Goal: Information Seeking & Learning: Check status

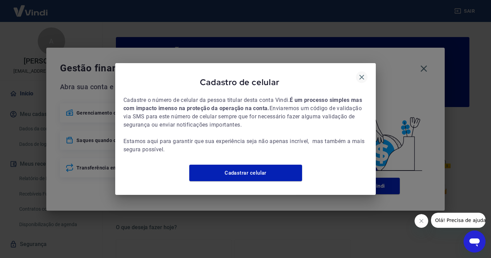
click at [361, 75] on icon "button" at bounding box center [361, 77] width 5 height 5
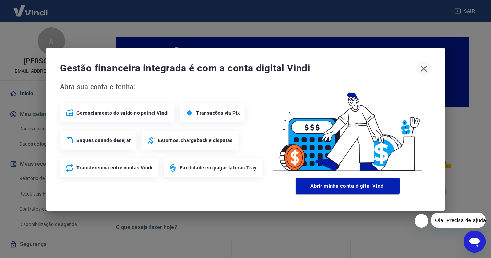
click at [424, 68] on icon "button" at bounding box center [424, 68] width 7 height 7
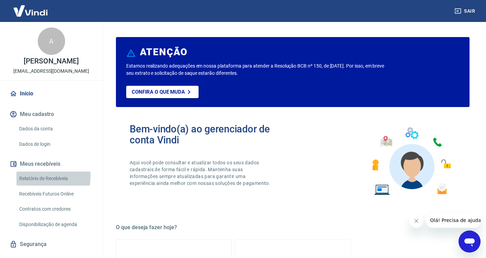
click at [29, 175] on link "Relatório de Recebíveis" at bounding box center [55, 178] width 78 height 14
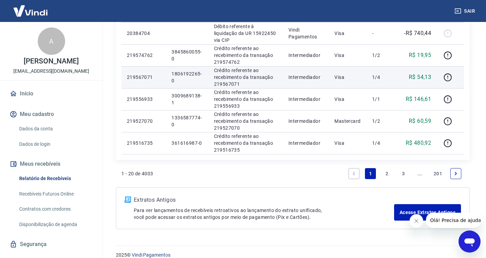
scroll to position [522, 0]
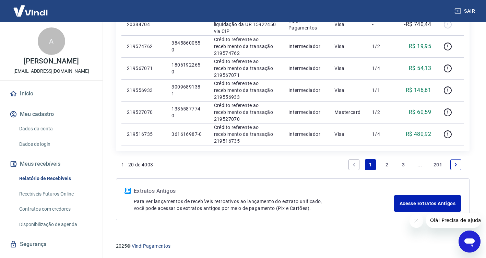
click at [386, 164] on link "2" at bounding box center [386, 164] width 11 height 11
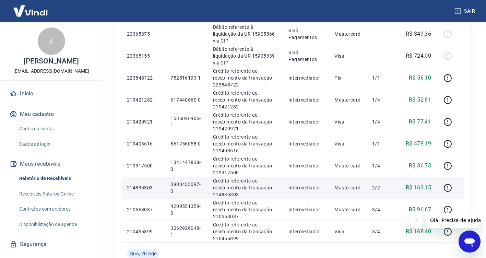
scroll to position [240, 0]
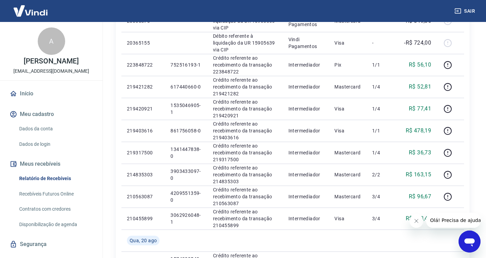
click at [415, 221] on icon "Fechar mensagem da empresa" at bounding box center [415, 220] width 5 height 5
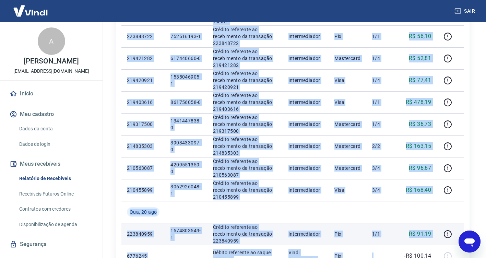
scroll to position [280, 0]
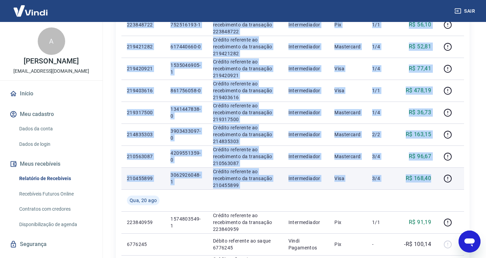
drag, startPoint x: 130, startPoint y: 43, endPoint x: 436, endPoint y: 178, distance: 333.9
click at [436, 178] on tbody "[DATE] 215019683 364256725-0 Crédito referente ao recebimento da transação 2150…" at bounding box center [292, 112] width 342 height 504
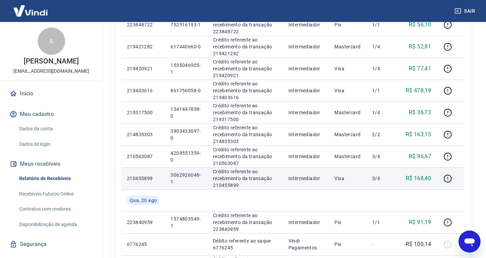
drag, startPoint x: 304, startPoint y: 203, endPoint x: 266, endPoint y: 188, distance: 40.4
click at [304, 204] on td at bounding box center [306, 200] width 46 height 22
